Goal: Transaction & Acquisition: Purchase product/service

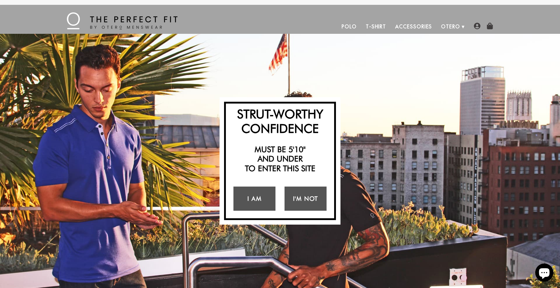
click at [273, 155] on h2 "Must be 5'10" and under to enter this site" at bounding box center [280, 159] width 102 height 28
click at [258, 202] on link "I Am" at bounding box center [254, 199] width 42 height 24
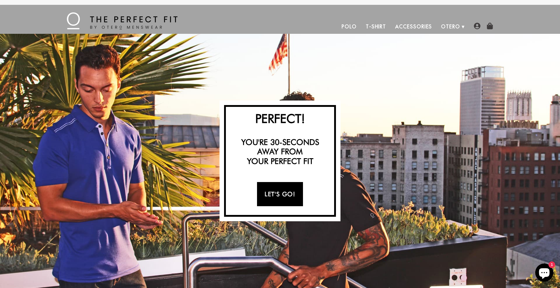
click at [270, 193] on link "Let's Go!" at bounding box center [280, 194] width 46 height 24
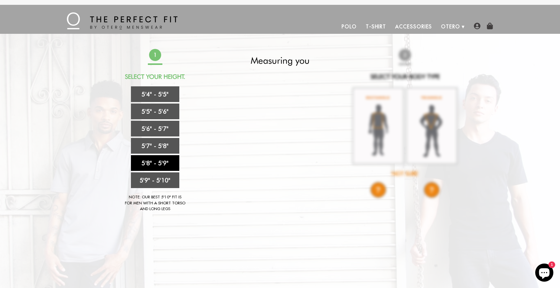
click at [159, 163] on link "5'8" - 5'9"" at bounding box center [155, 163] width 48 height 16
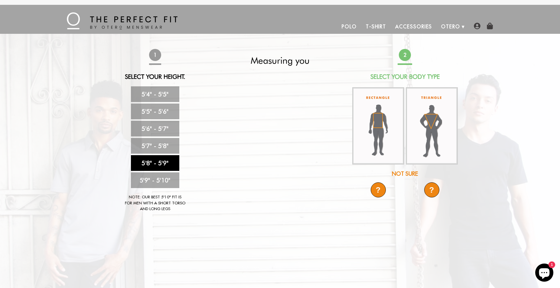
click at [155, 161] on link "5'8" - 5'9"" at bounding box center [155, 163] width 48 height 16
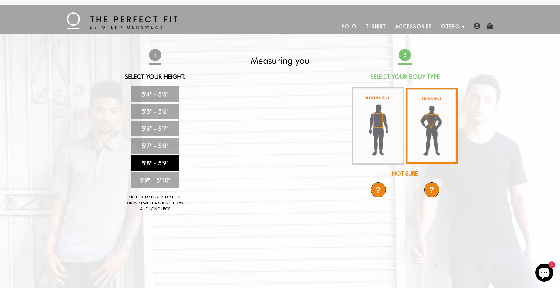
click at [420, 121] on img at bounding box center [432, 126] width 52 height 76
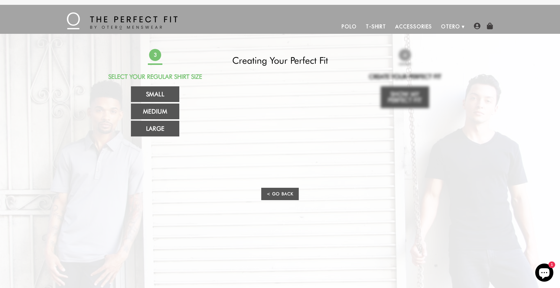
drag, startPoint x: 283, startPoint y: 124, endPoint x: 237, endPoint y: 125, distance: 46.3
click at [266, 124] on video at bounding box center [280, 126] width 216 height 108
click at [157, 110] on link "Medium" at bounding box center [155, 112] width 48 height 16
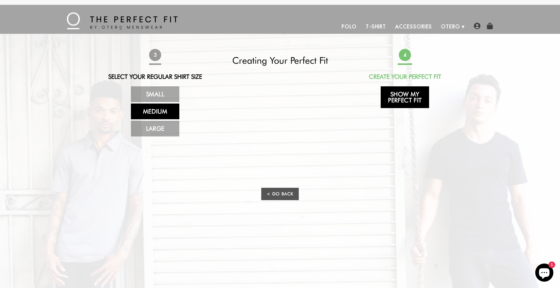
click at [402, 100] on link "Show My Perfect Fit" at bounding box center [404, 97] width 48 height 22
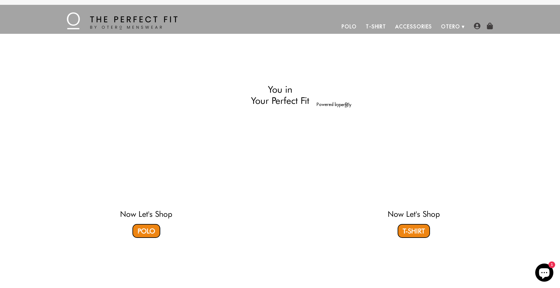
select select "58-59"
select select "triangle"
select select "M"
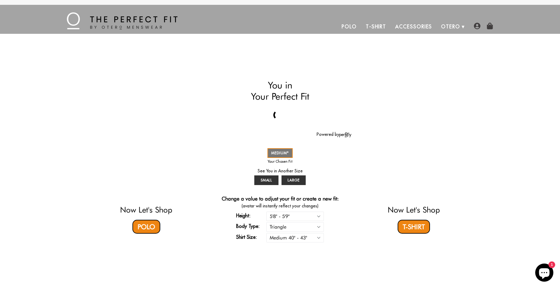
click at [371, 26] on link "T-Shirt" at bounding box center [375, 26] width 29 height 15
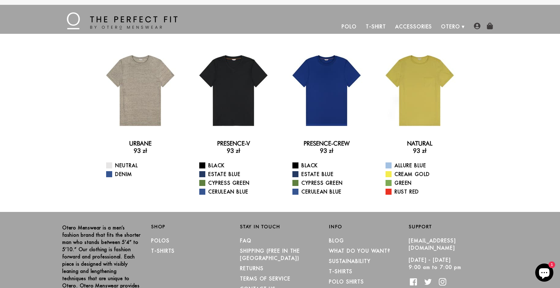
click at [348, 29] on link "Polo" at bounding box center [349, 26] width 24 height 15
